Goal: Task Accomplishment & Management: Use online tool/utility

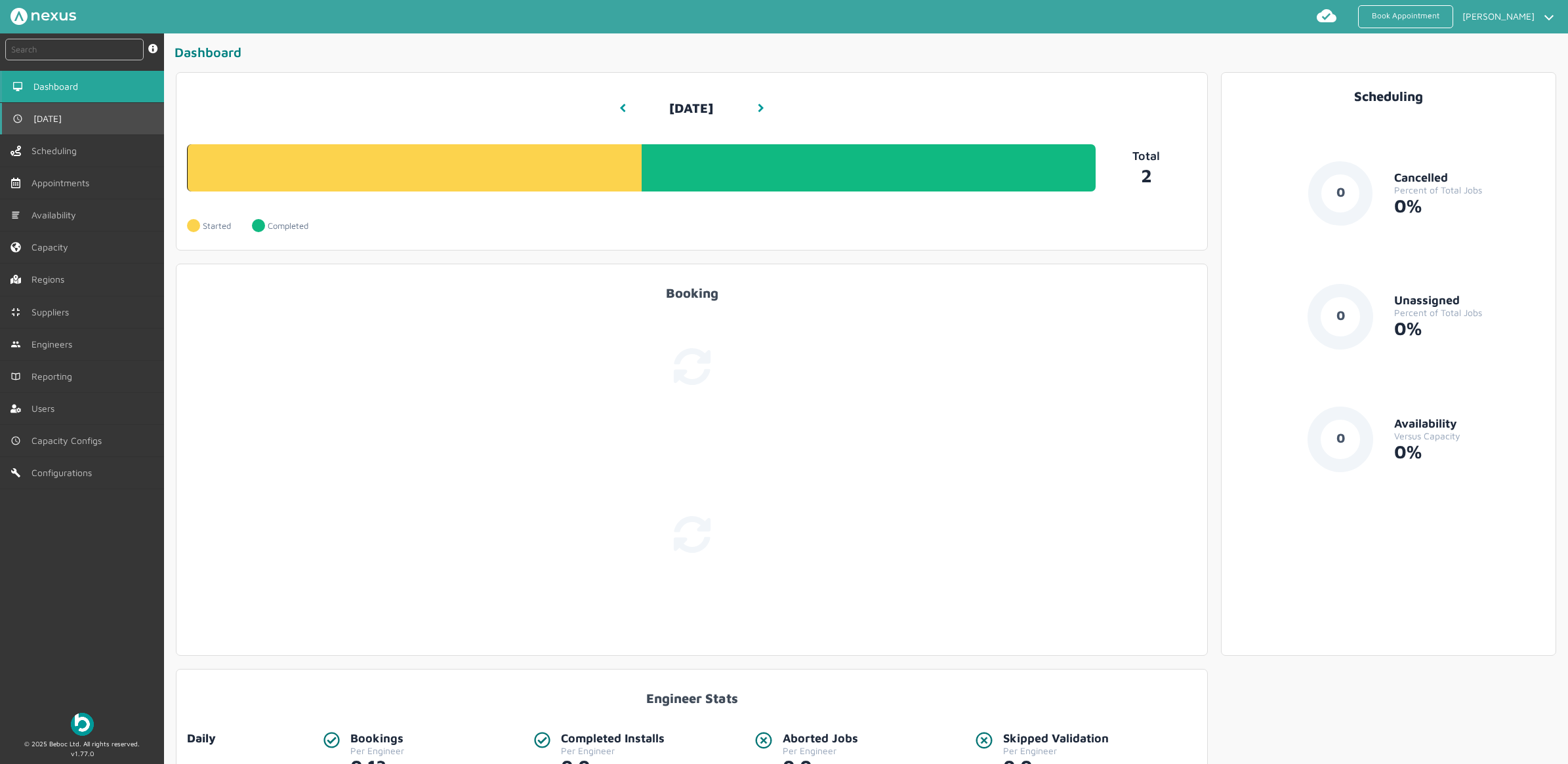
click at [56, 112] on link "[DATE]" at bounding box center [82, 119] width 164 height 31
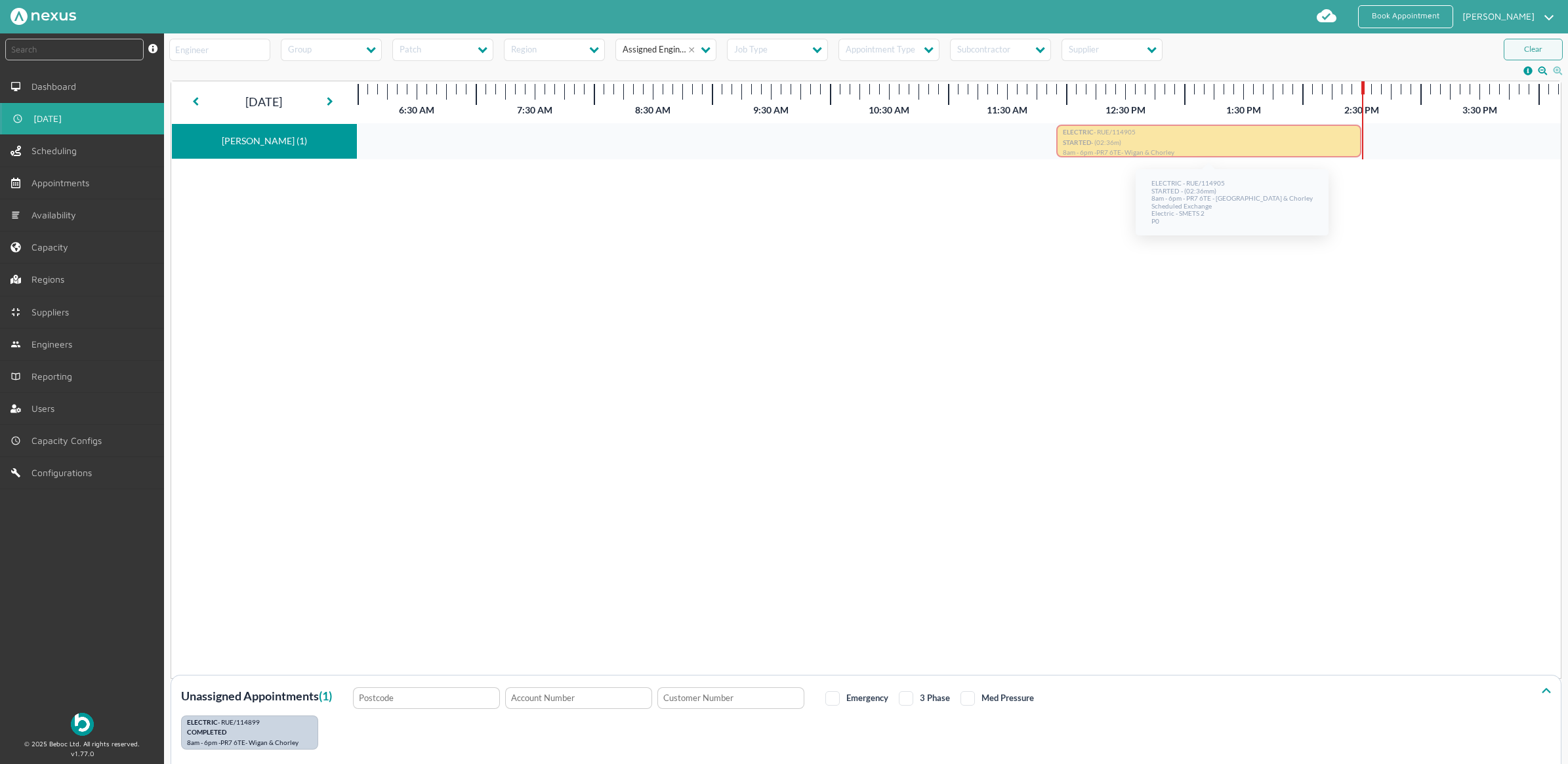
click at [1186, 135] on p "ELECTRIC - RUE/114905" at bounding box center [1208, 133] width 292 height 10
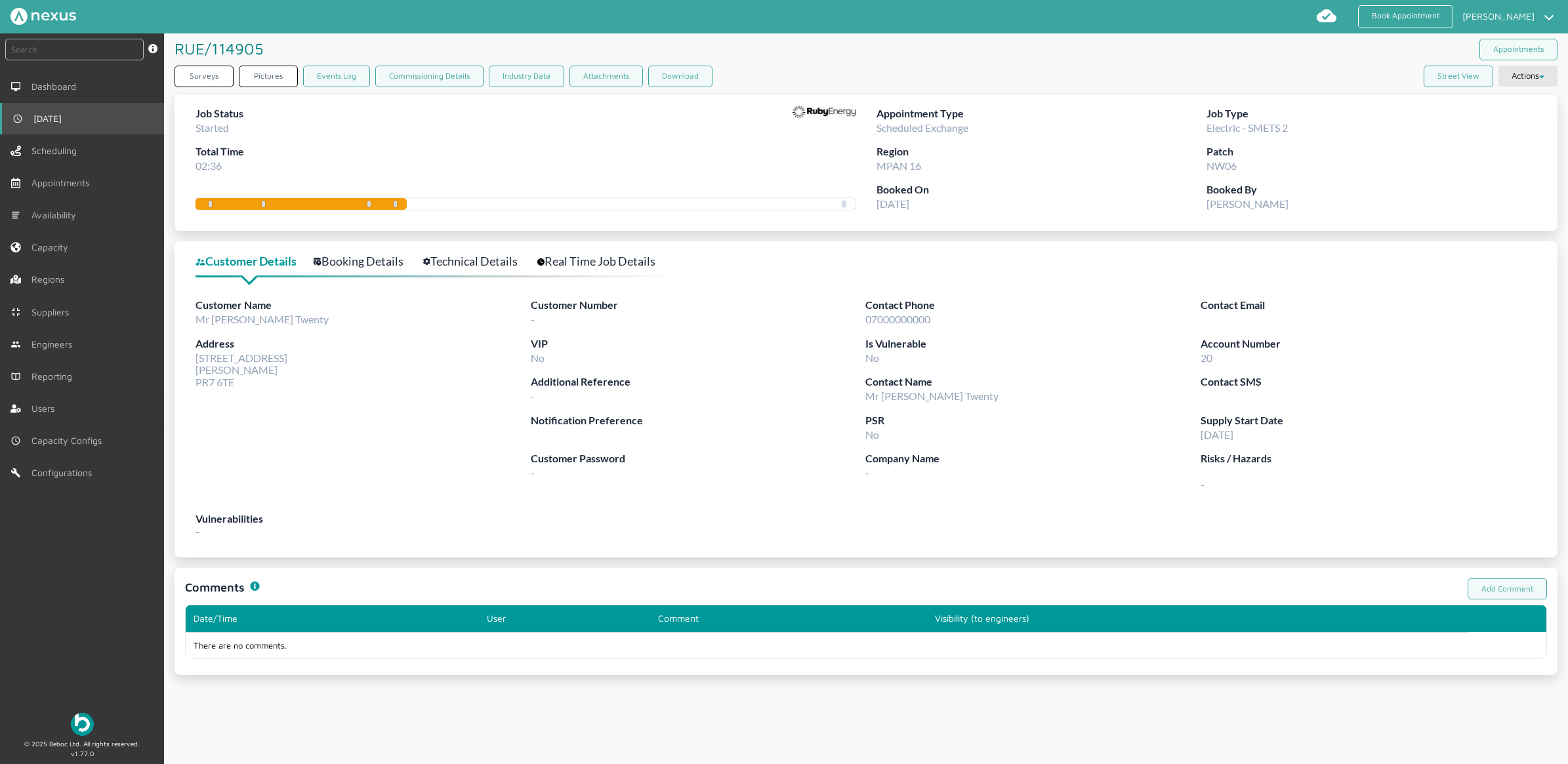
click at [48, 122] on span "[DATE]" at bounding box center [50, 118] width 34 height 10
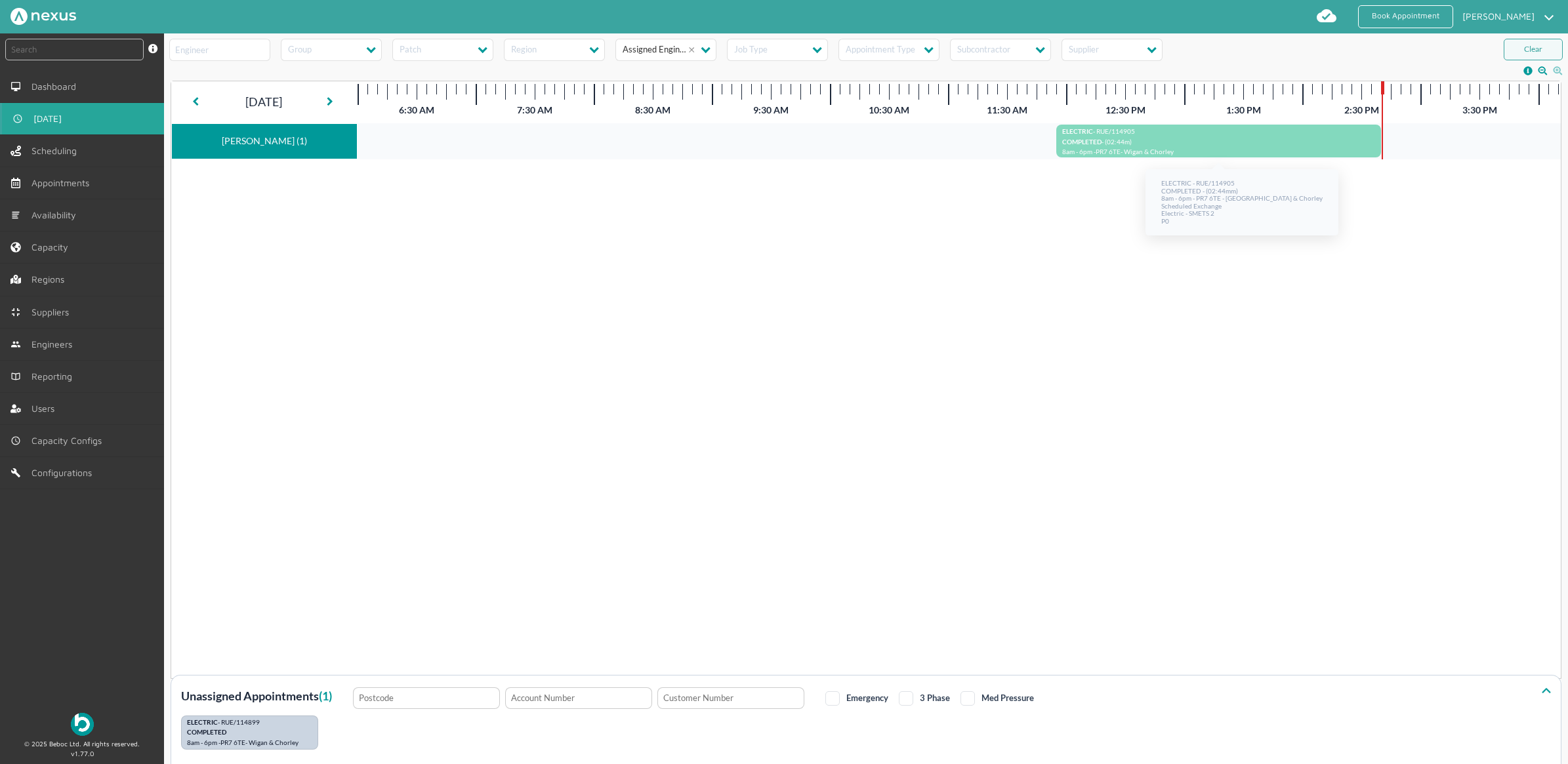
click at [1216, 136] on p "ELECTRIC - RUE/114905" at bounding box center [1219, 133] width 313 height 10
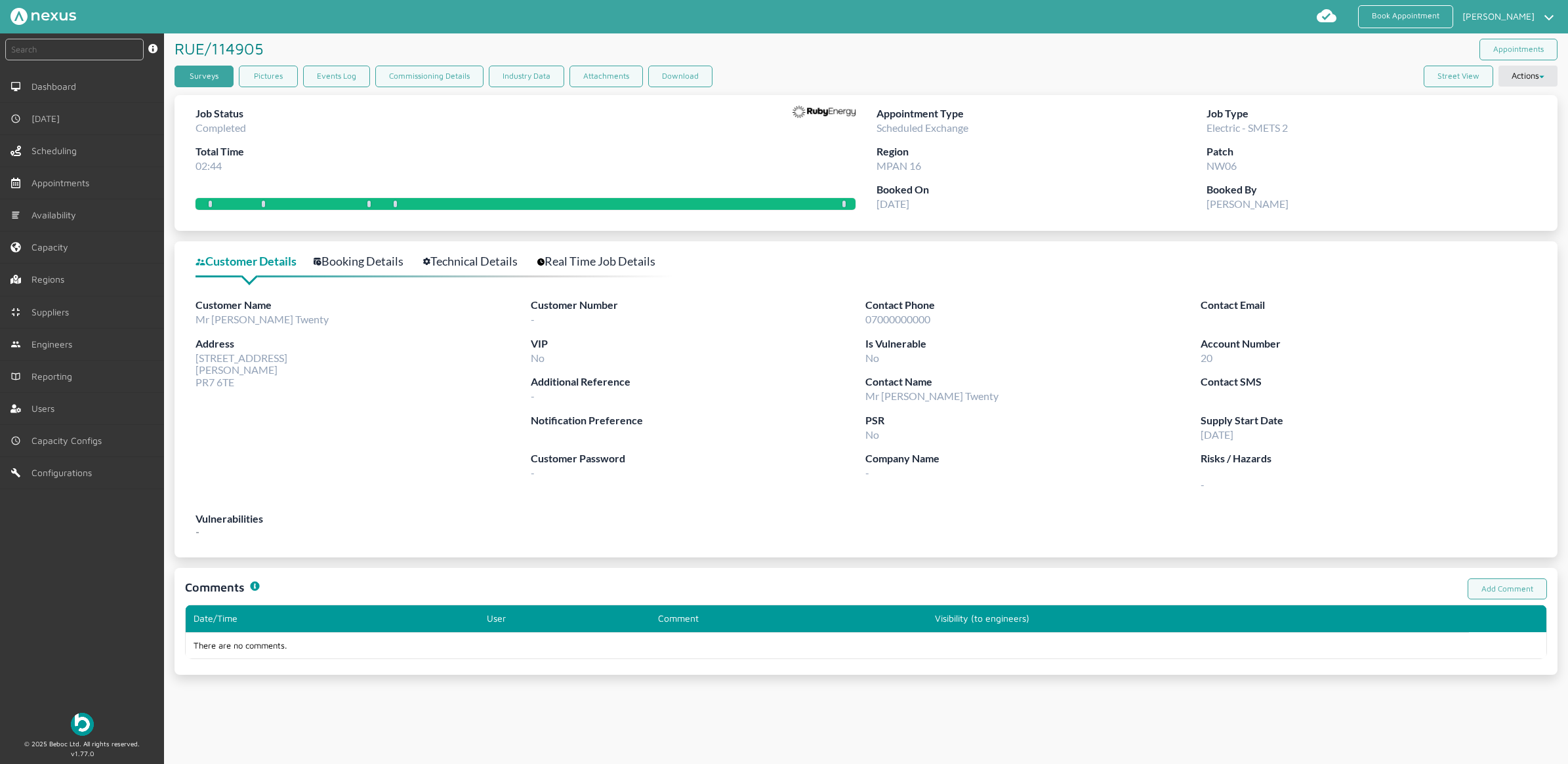
click at [207, 87] on link "Surveys" at bounding box center [204, 76] width 59 height 22
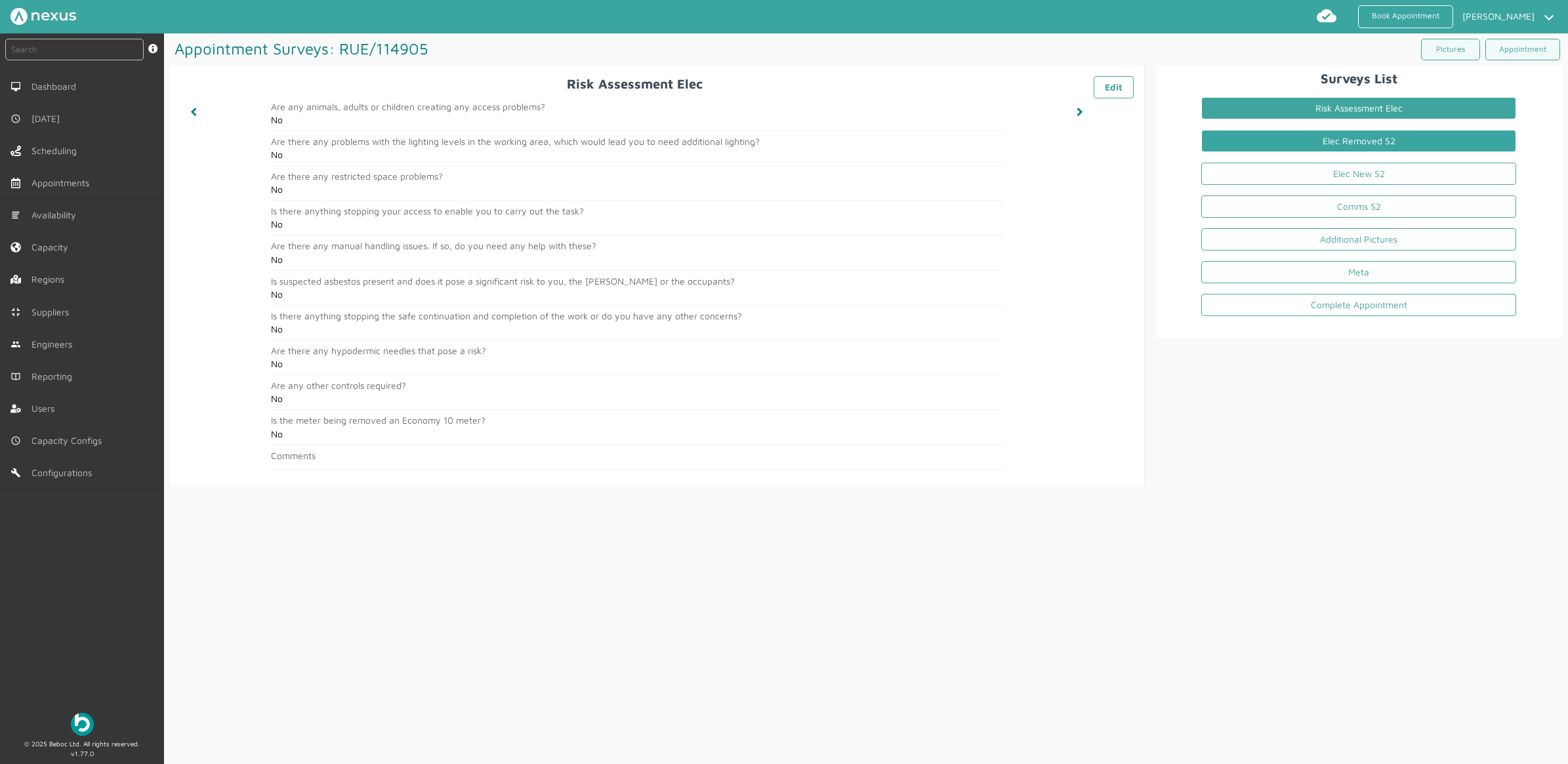
click at [1372, 138] on link "Elec Removed S2" at bounding box center [1359, 141] width 315 height 22
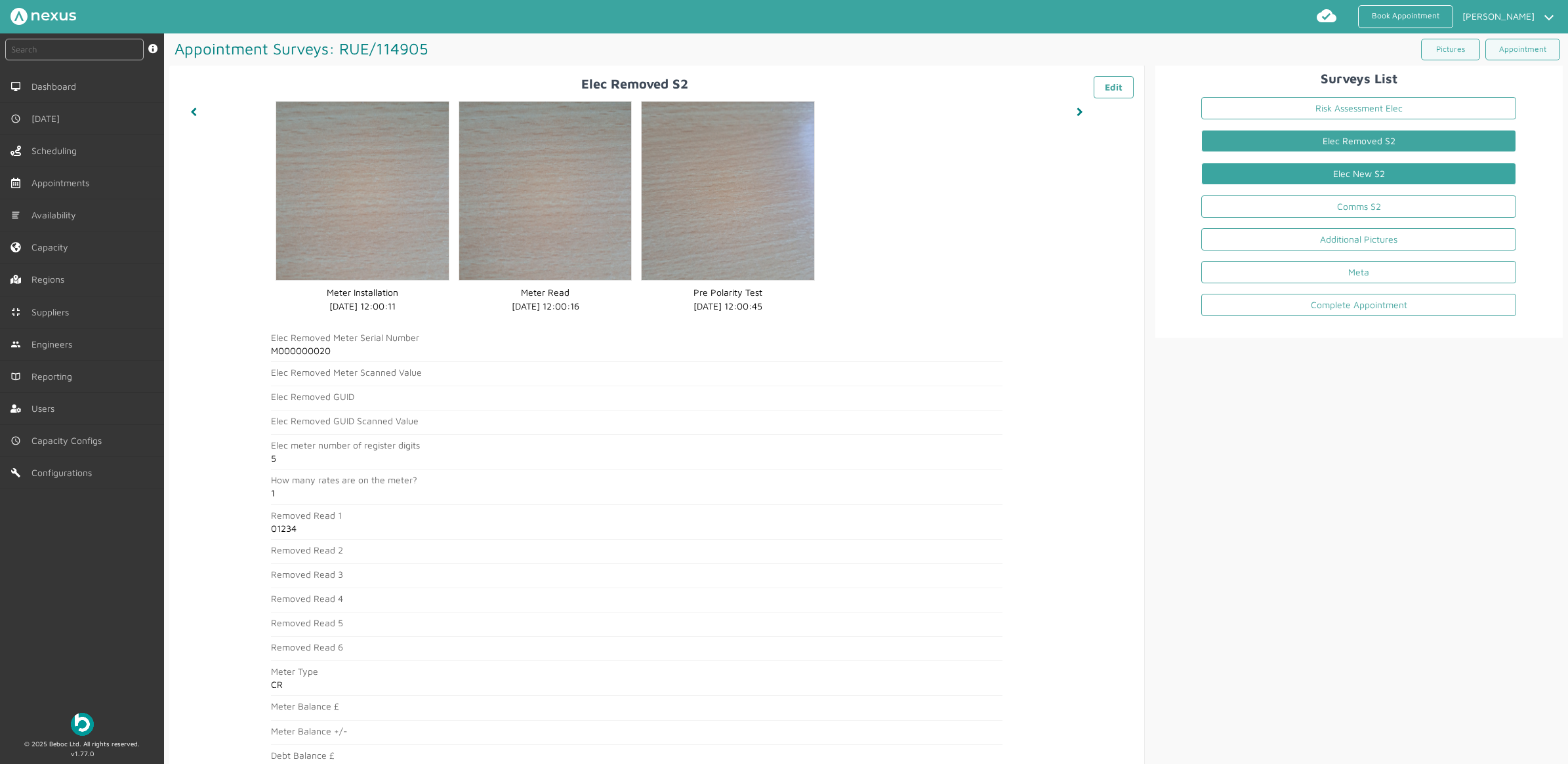
click at [1409, 163] on link "Elec New S2" at bounding box center [1359, 174] width 315 height 22
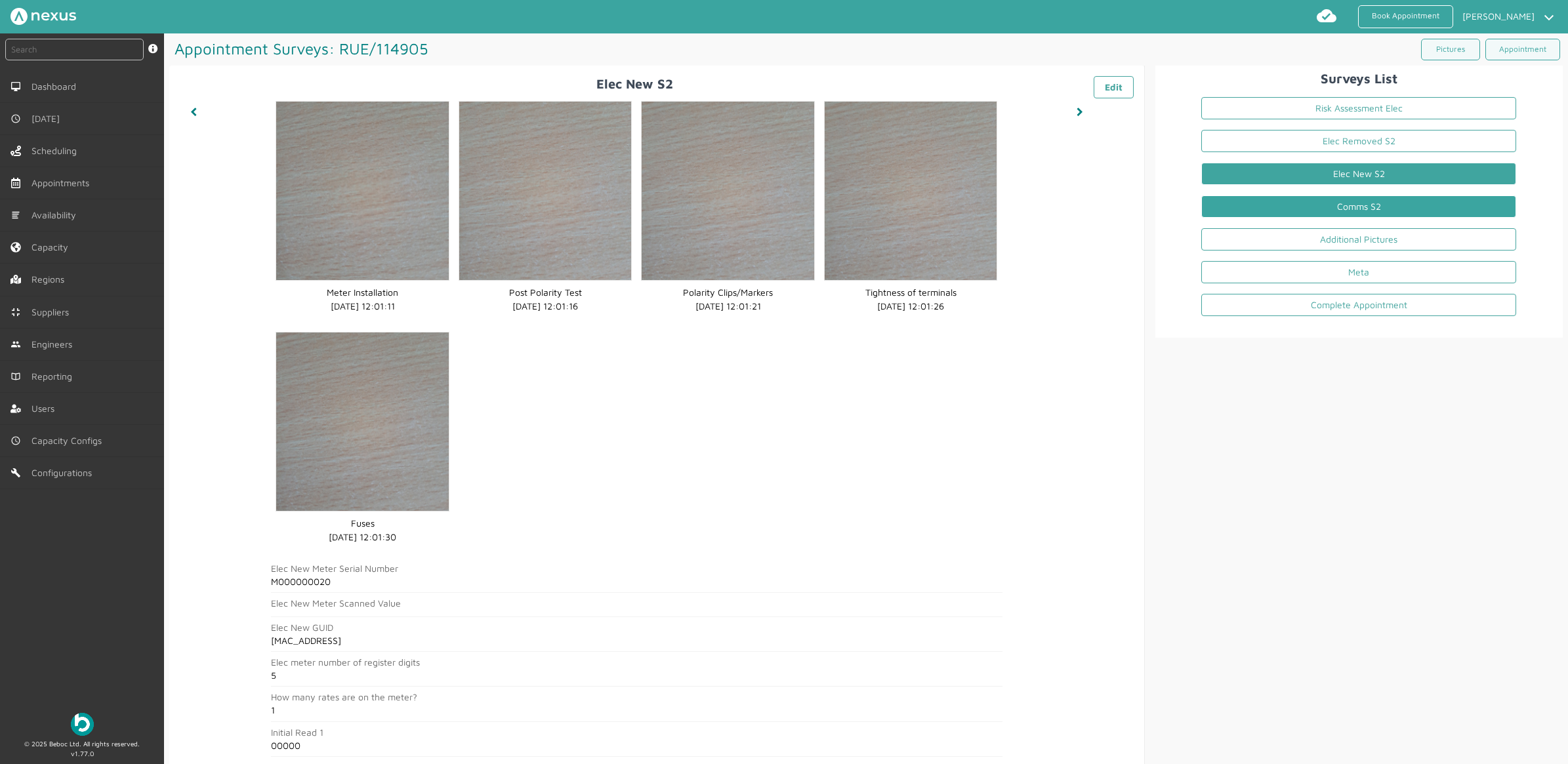
click at [1364, 201] on link "Comms S2" at bounding box center [1359, 206] width 315 height 22
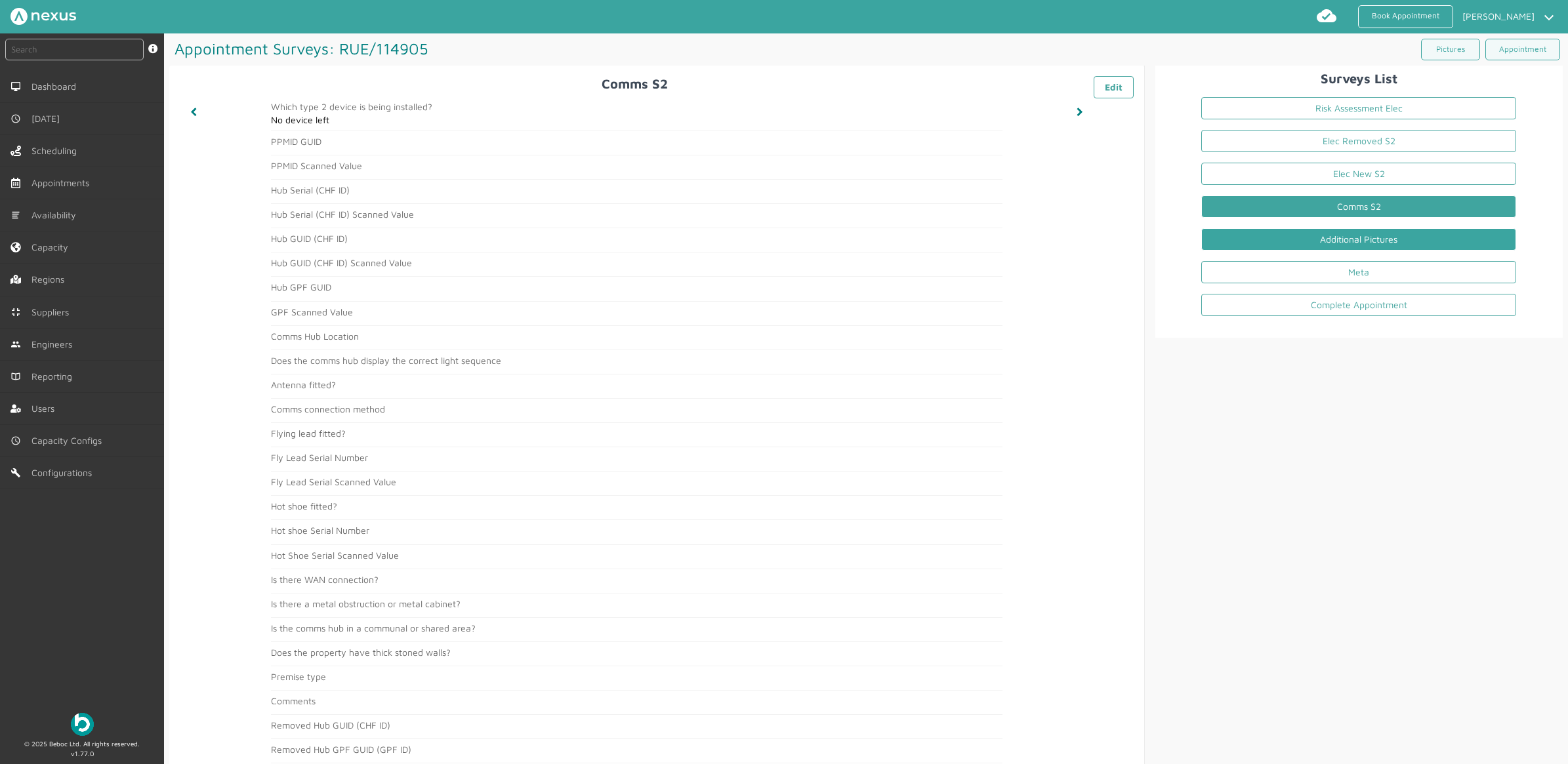
click at [1319, 242] on link "Additional Pictures" at bounding box center [1359, 239] width 315 height 22
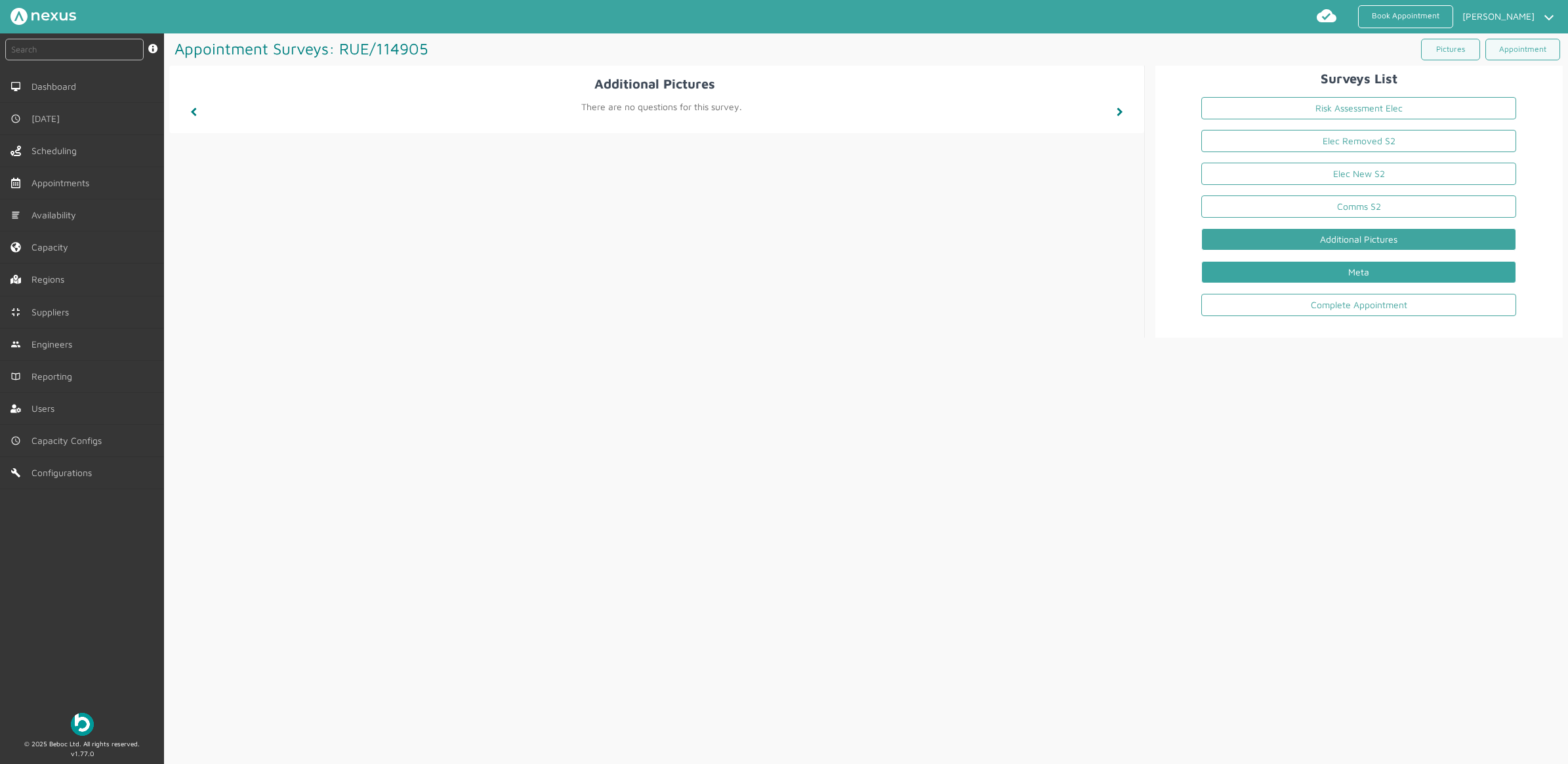
click at [1276, 271] on link "Meta" at bounding box center [1359, 272] width 315 height 22
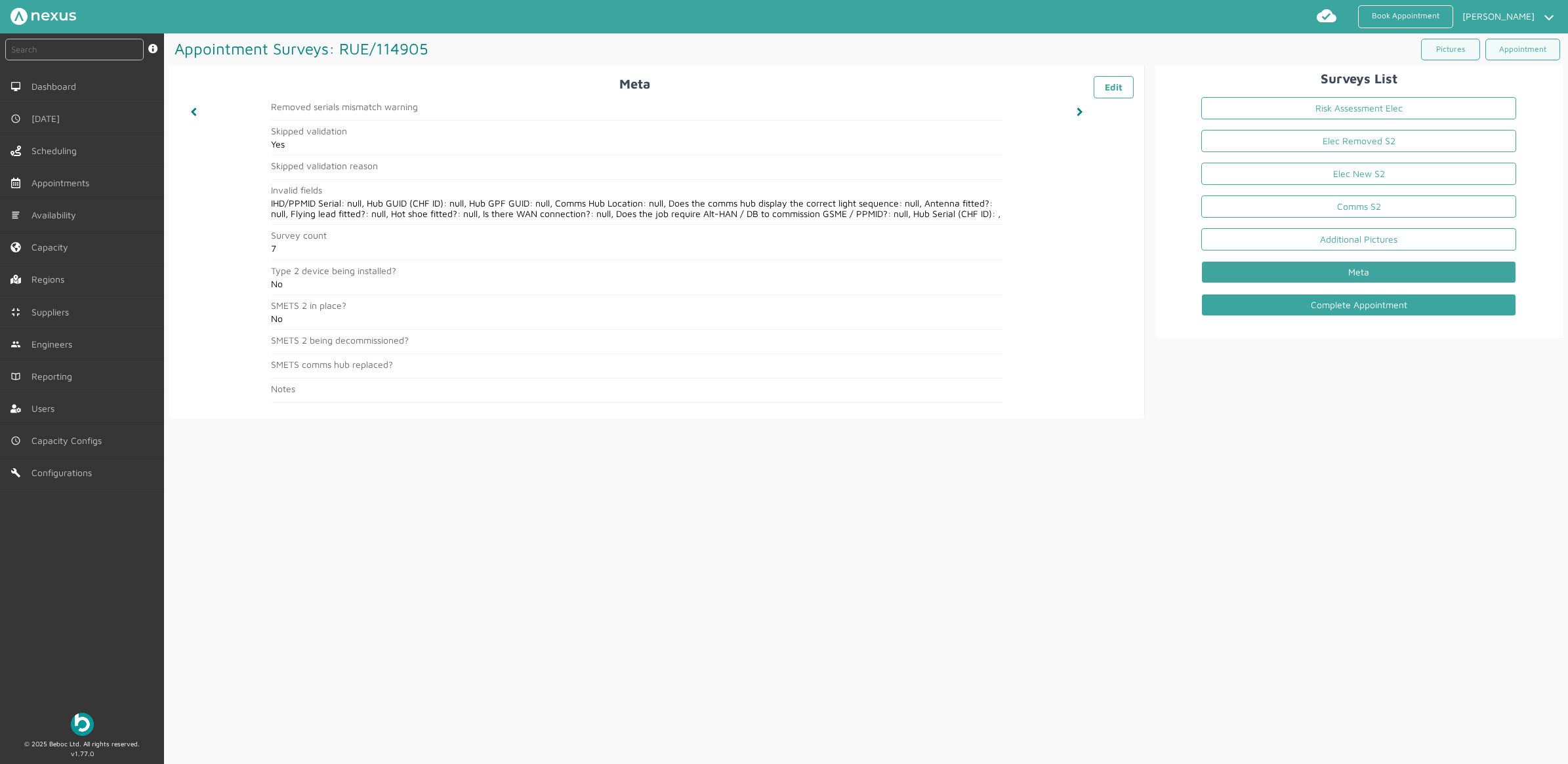
click at [1276, 296] on link "Complete Appointment" at bounding box center [1359, 305] width 315 height 22
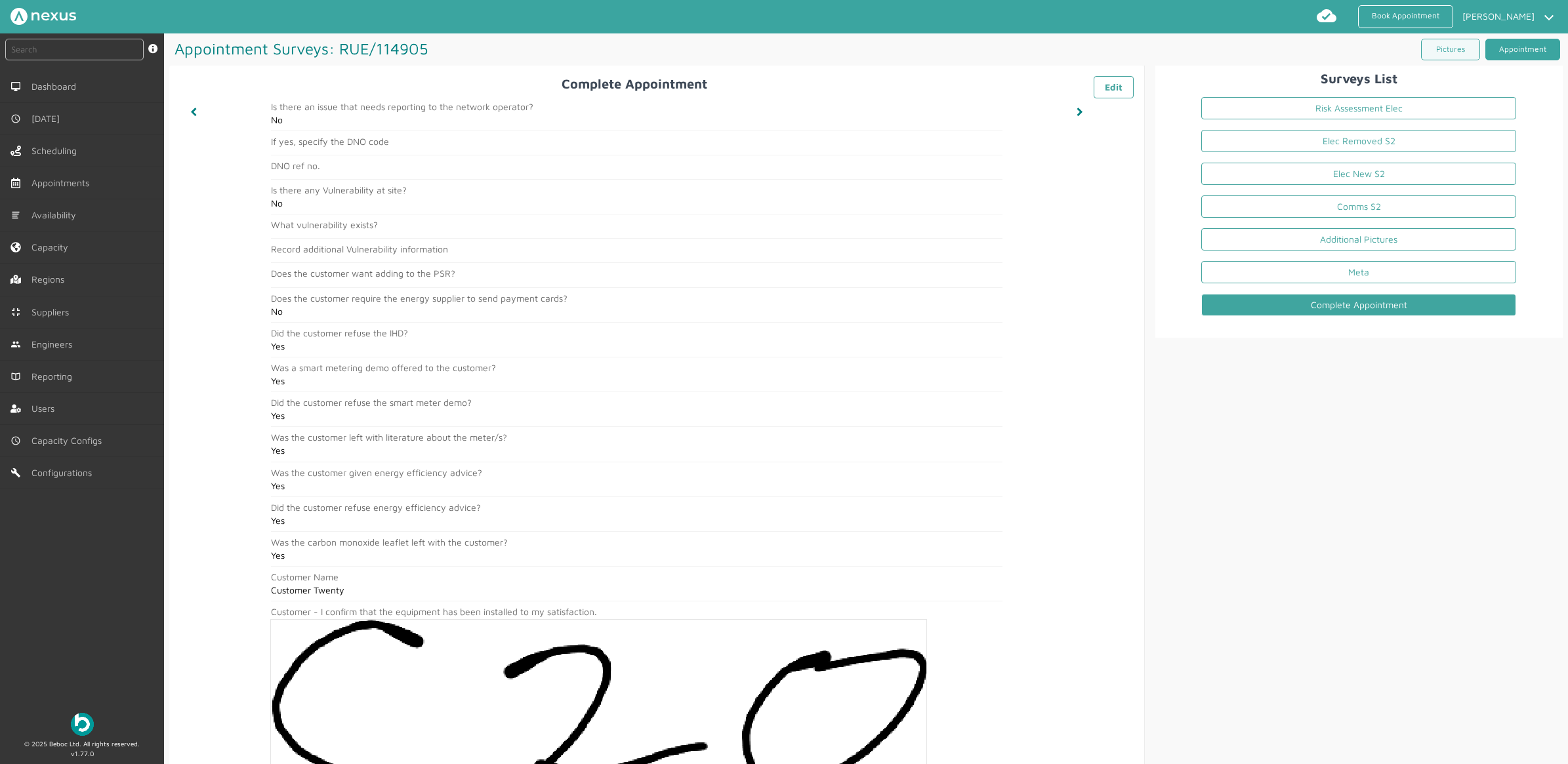
click at [1512, 51] on link "Appointment" at bounding box center [1522, 50] width 75 height 22
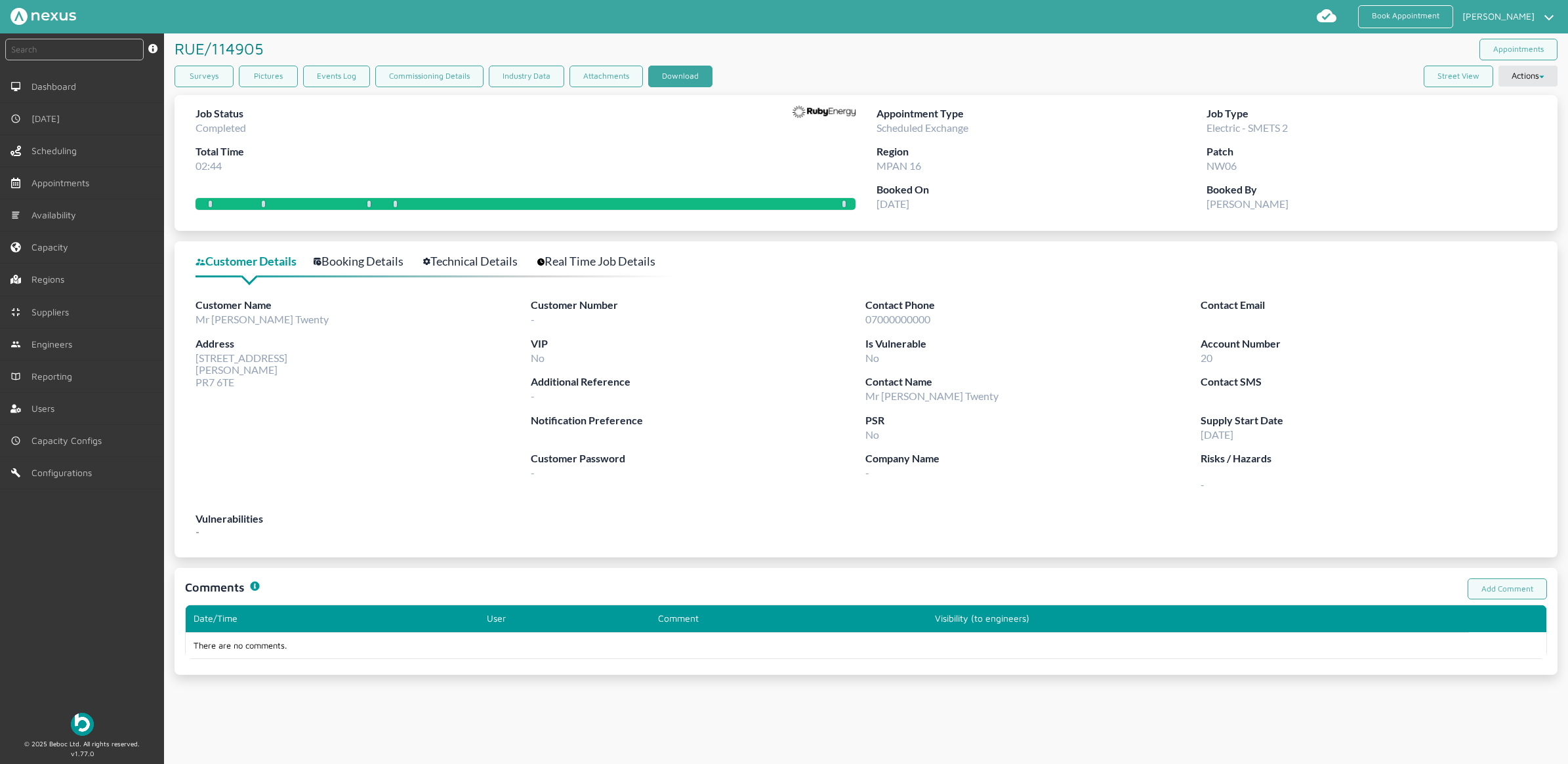
click at [684, 77] on button "Download" at bounding box center [681, 76] width 65 height 22
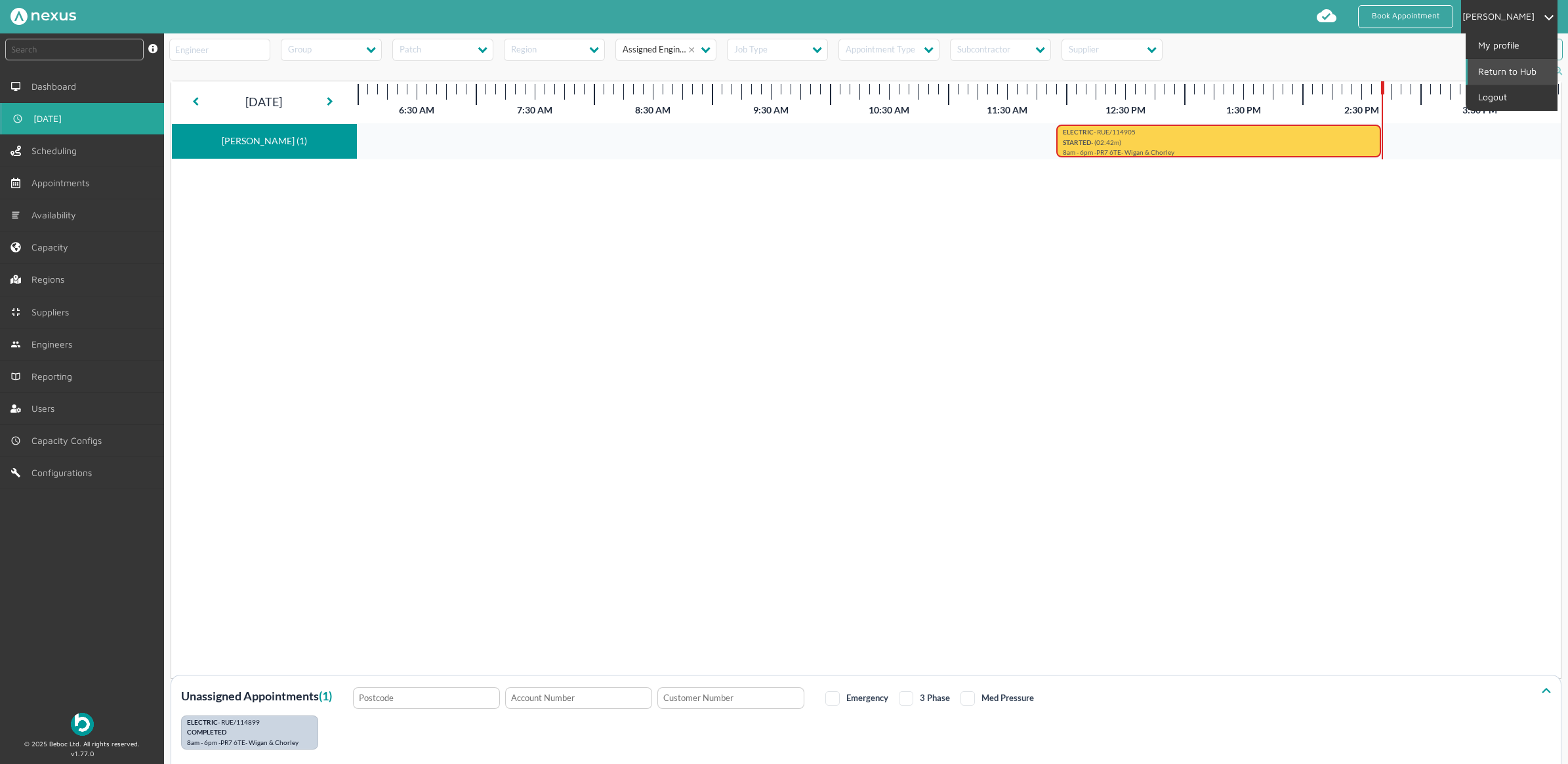
click at [1509, 74] on link "Return to Hub" at bounding box center [1511, 72] width 89 height 25
